Goal: Communication & Community: Answer question/provide support

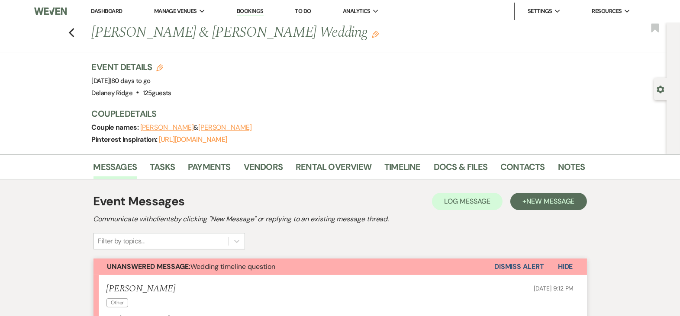
click at [109, 12] on link "Dashboard" at bounding box center [106, 10] width 31 height 7
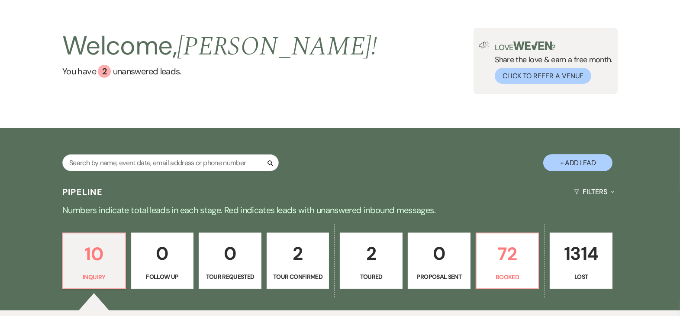
scroll to position [145, 0]
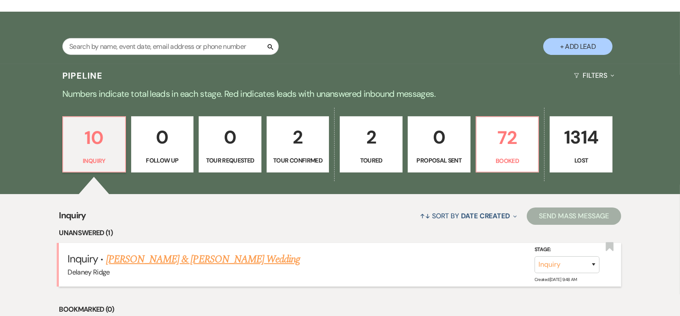
click at [200, 265] on link "[PERSON_NAME] & [PERSON_NAME] Wedding" at bounding box center [203, 260] width 194 height 16
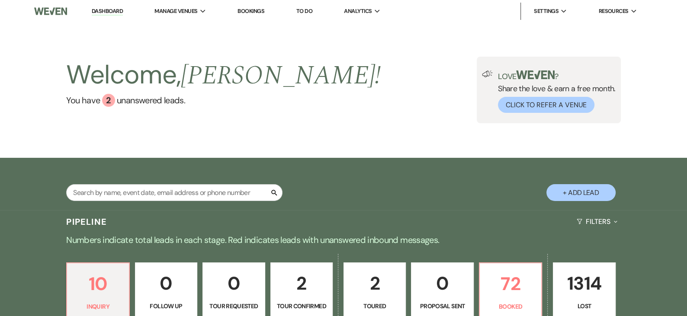
select select "5"
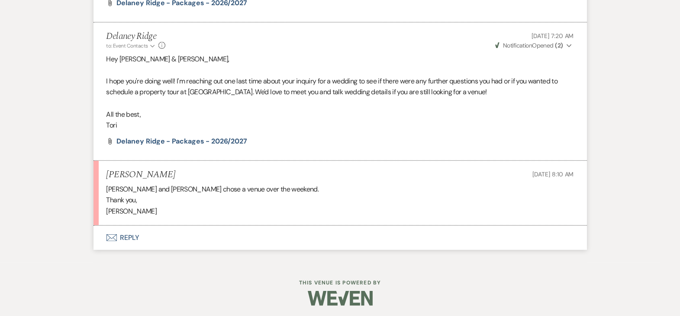
scroll to position [971, 0]
click at [129, 239] on button "Envelope Reply" at bounding box center [339, 237] width 493 height 24
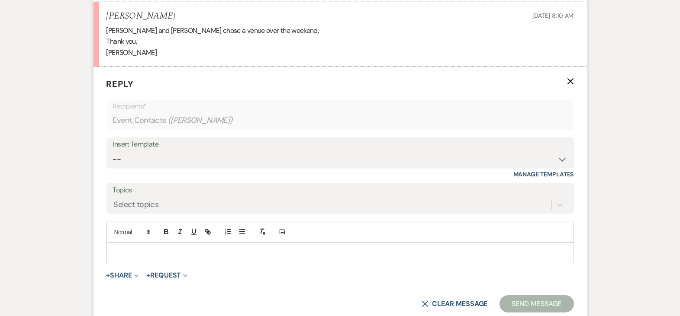
scroll to position [1164, 0]
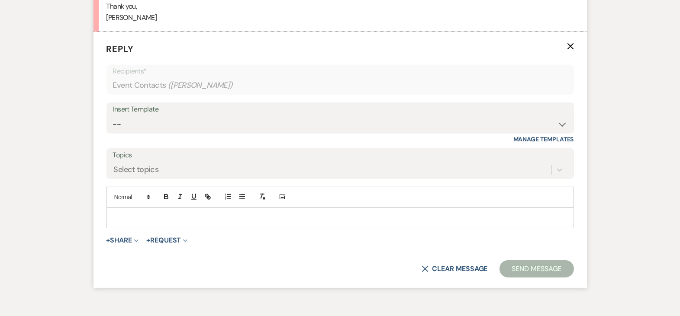
click at [184, 223] on div at bounding box center [340, 218] width 467 height 20
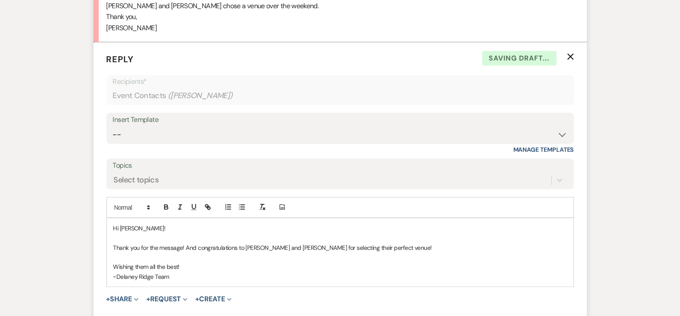
scroll to position [1261, 0]
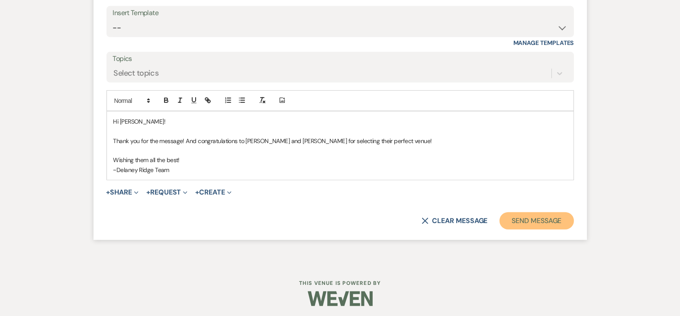
click at [536, 219] on button "Send Message" at bounding box center [536, 220] width 74 height 17
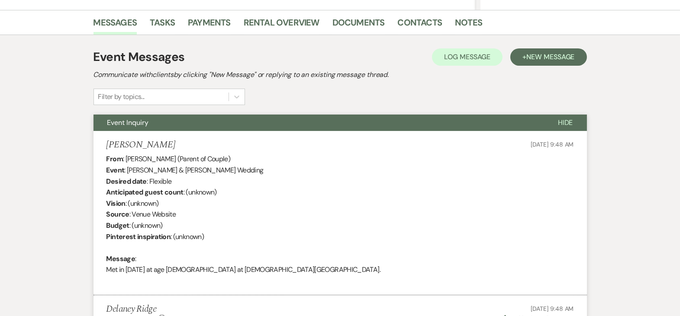
scroll to position [0, 0]
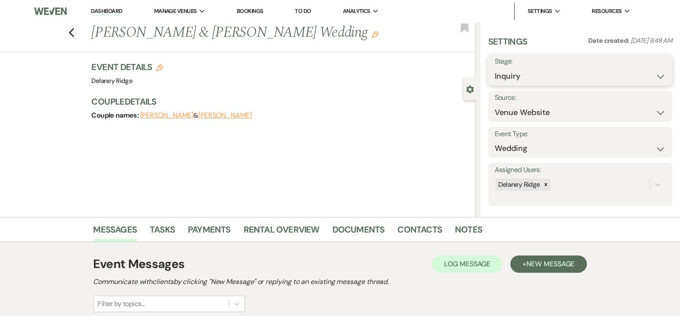
click at [568, 77] on select "Inquiry Follow Up Tour Requested Tour Confirmed Toured Proposal Sent Booked Lost" at bounding box center [580, 76] width 171 height 17
select select "8"
click at [495, 68] on select "Inquiry Follow Up Tour Requested Tour Confirmed Toured Proposal Sent Booked Lost" at bounding box center [580, 76] width 171 height 17
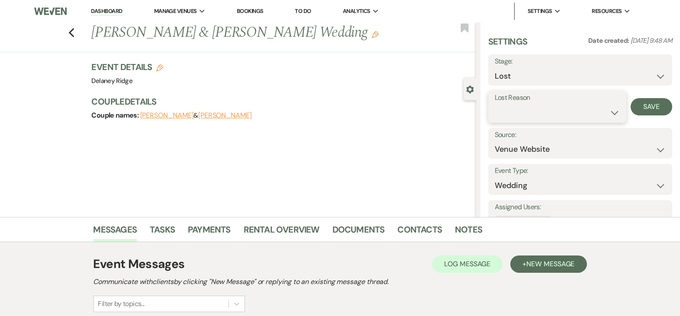
click at [559, 116] on select "Booked Elsewhere Budget Date Unavailable No Response Not a Good Match Capacity …" at bounding box center [557, 112] width 125 height 17
click at [495, 104] on select "Booked Elsewhere Budget Date Unavailable No Response Not a Good Match Capacity …" at bounding box center [557, 112] width 125 height 17
click at [548, 116] on select "Booked Elsewhere Budget Date Unavailable No Response Not a Good Match Capacity …" at bounding box center [557, 112] width 125 height 17
select select "6"
click at [495, 104] on select "Booked Elsewhere Budget Date Unavailable No Response Not a Good Match Capacity …" at bounding box center [557, 112] width 125 height 17
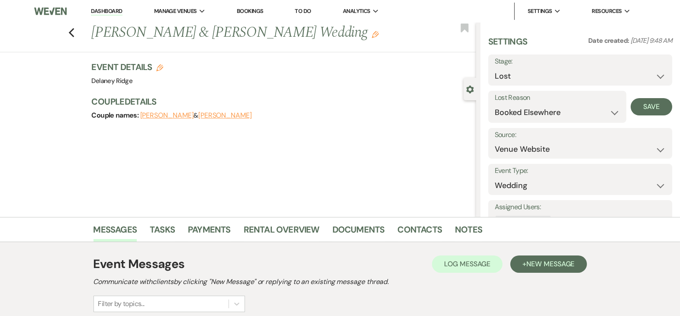
click at [654, 116] on div "Lost Reason Booked Elsewhere Budget Date Unavailable No Response Not a Good Mat…" at bounding box center [580, 107] width 184 height 32
click at [654, 113] on button "Save" at bounding box center [652, 106] width 42 height 17
click at [111, 22] on nav "Dashboard Manage Venues Expand Delaney Ridge Bookings To Do Analytics Expand De…" at bounding box center [340, 11] width 680 height 23
click at [115, 13] on link "Dashboard" at bounding box center [106, 11] width 31 height 8
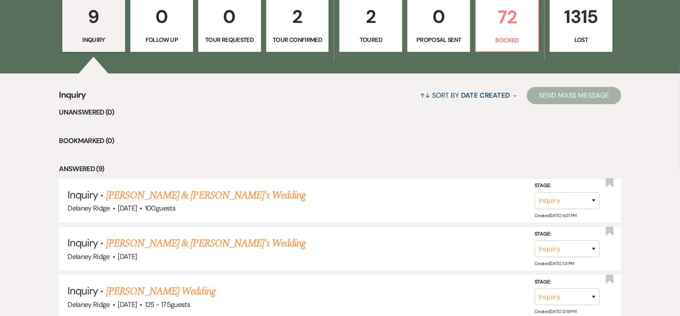
scroll to position [279, 0]
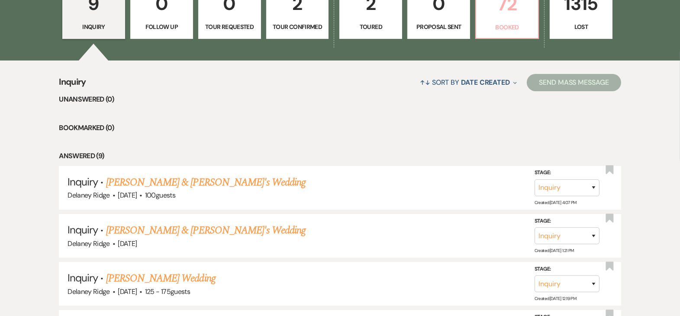
click at [487, 23] on p "Booked" at bounding box center [507, 28] width 52 height 10
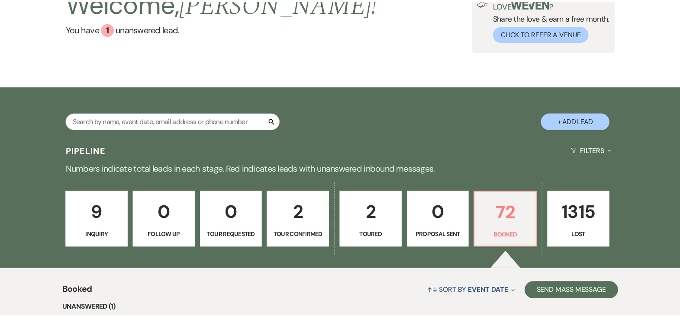
scroll to position [71, 0]
